Goal: Check status: Check status

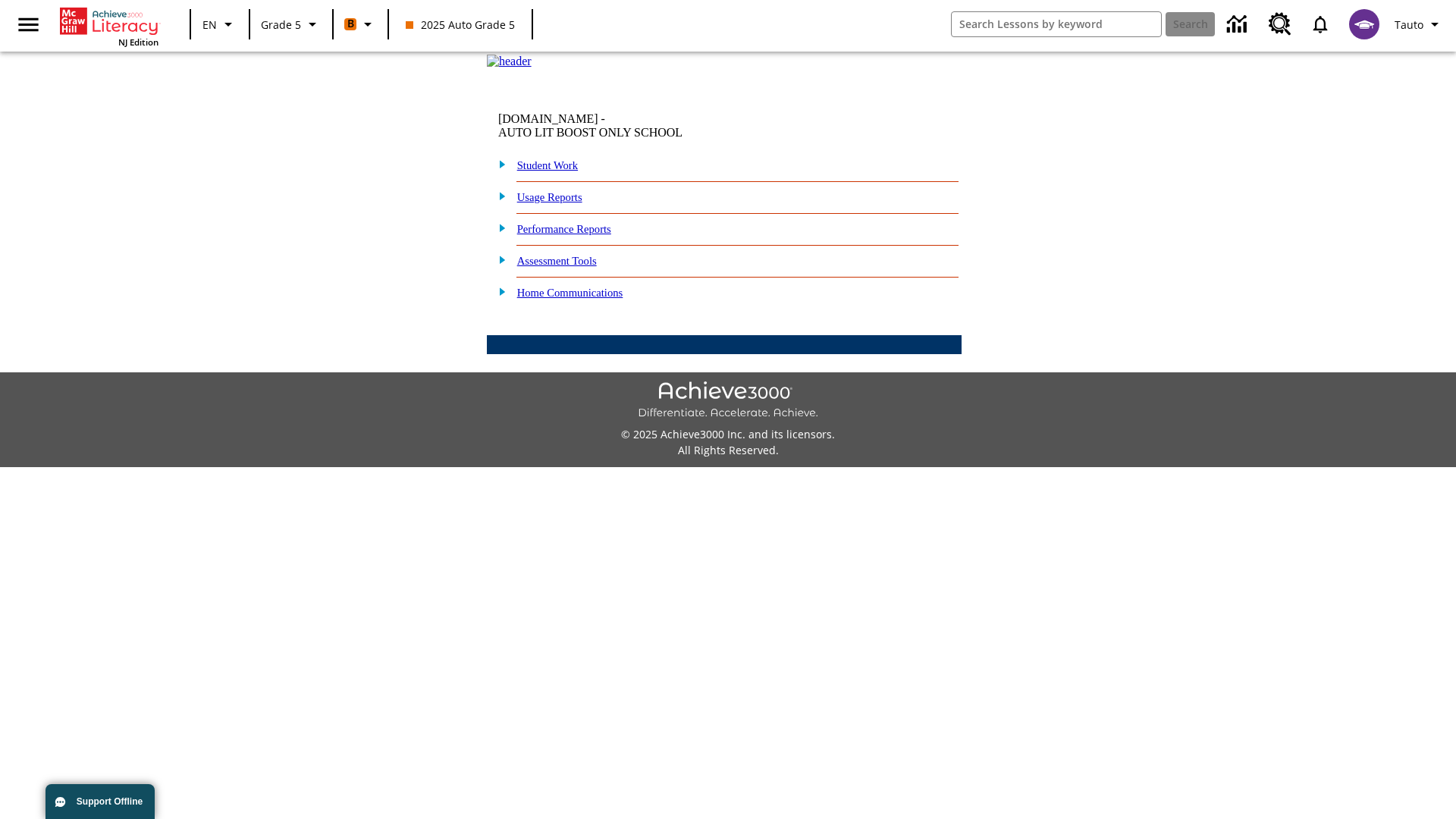
click at [581, 235] on link "Performance Reports" at bounding box center [565, 229] width 94 height 12
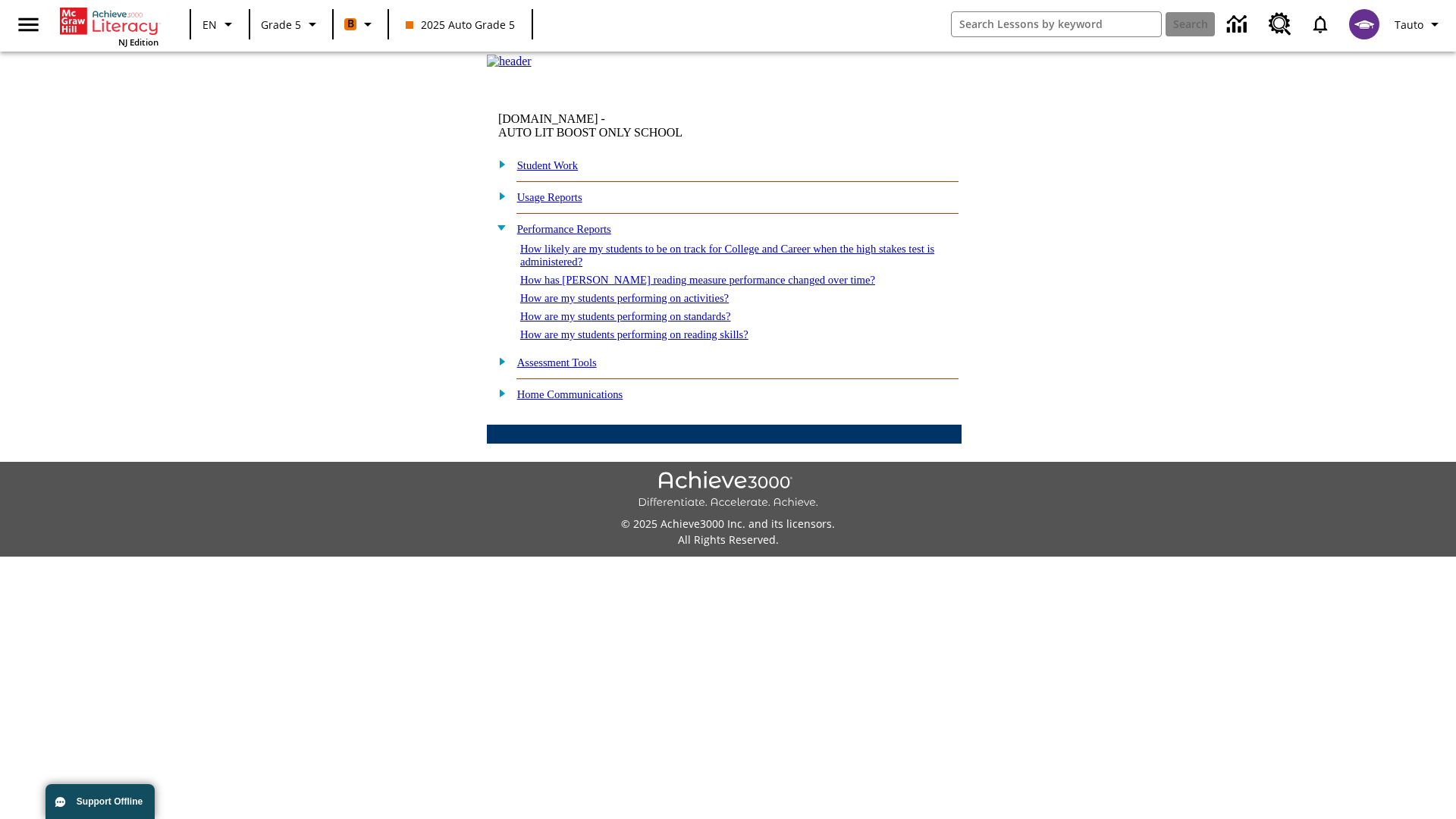
click at [642, 322] on link "How are my students performing on standards?" at bounding box center [625, 316] width 211 height 12
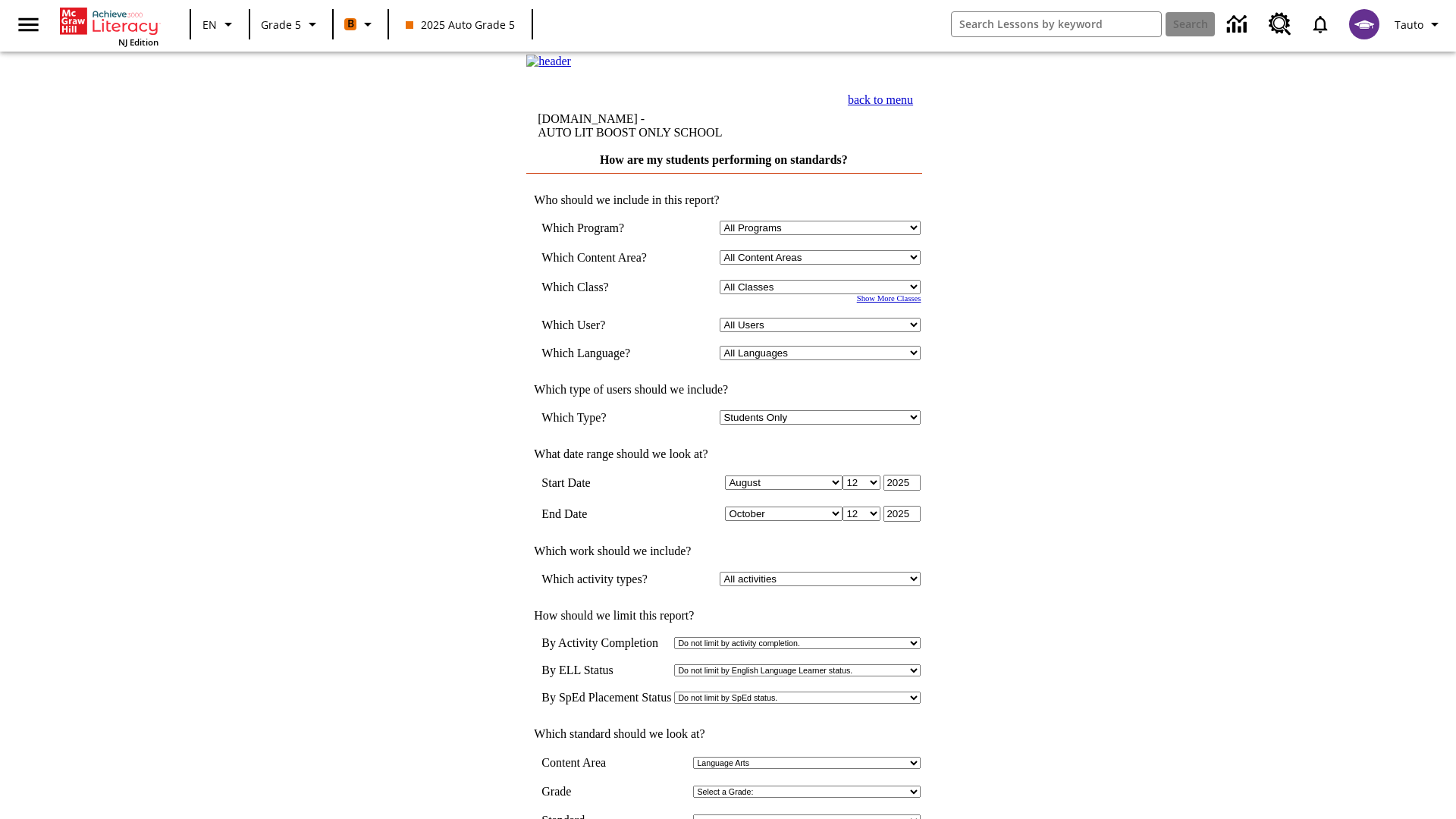
click at [824, 294] on select "Select a Class: All Classes 2025 Auto Grade 5 OL 2025 Auto Grade 6" at bounding box center [820, 287] width 201 height 14
select select "11133131"
click at [824, 332] on select "All Users Cat, Sautoen Cat, Sautoes Cat1, Sautoss Donotlogin, Sautoen Twoschool…" at bounding box center [820, 325] width 201 height 14
select select "21437107"
